Goal: Register for event/course

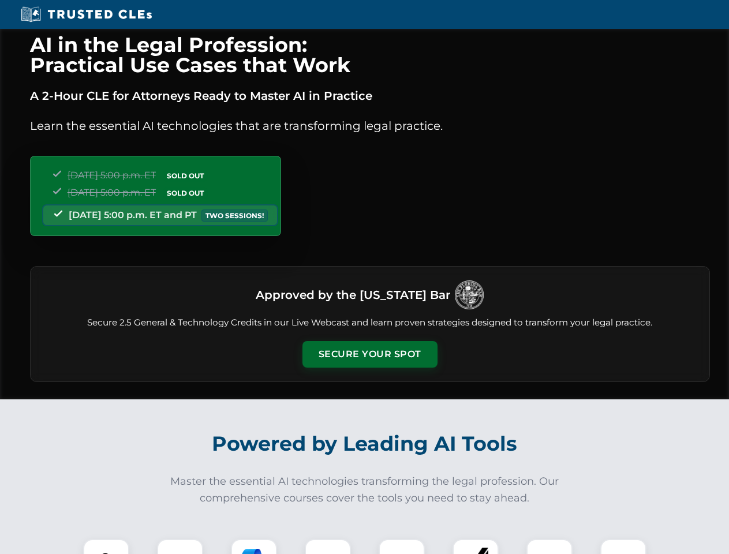
click at [369, 354] on button "Secure Your Spot" at bounding box center [369, 354] width 135 height 27
click at [106, 547] on img at bounding box center [105, 562] width 33 height 33
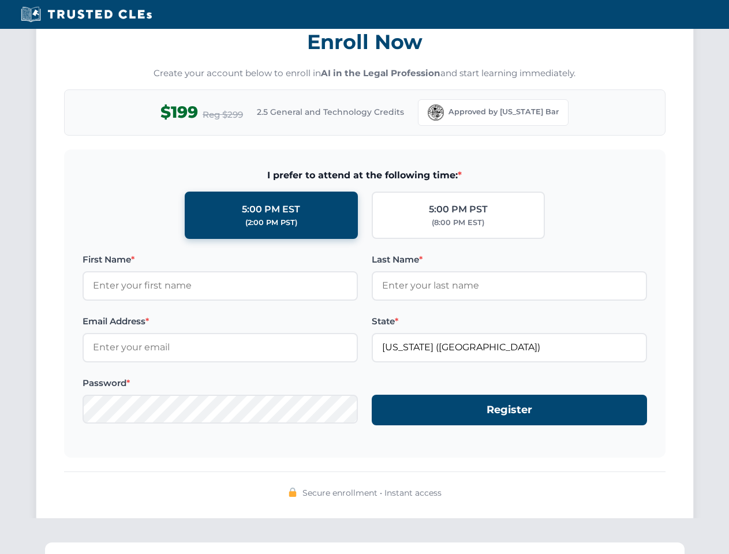
scroll to position [1133, 0]
